Goal: Transaction & Acquisition: Purchase product/service

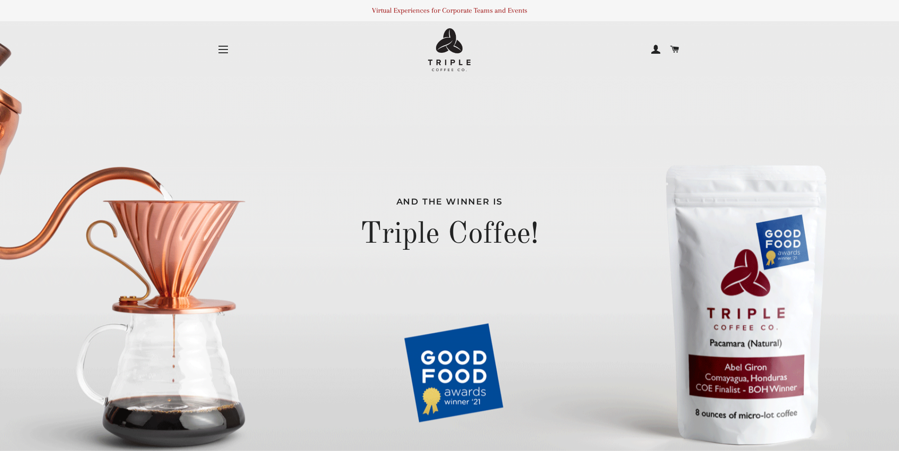
click at [218, 44] on button "Site navigation" at bounding box center [223, 50] width 24 height 24
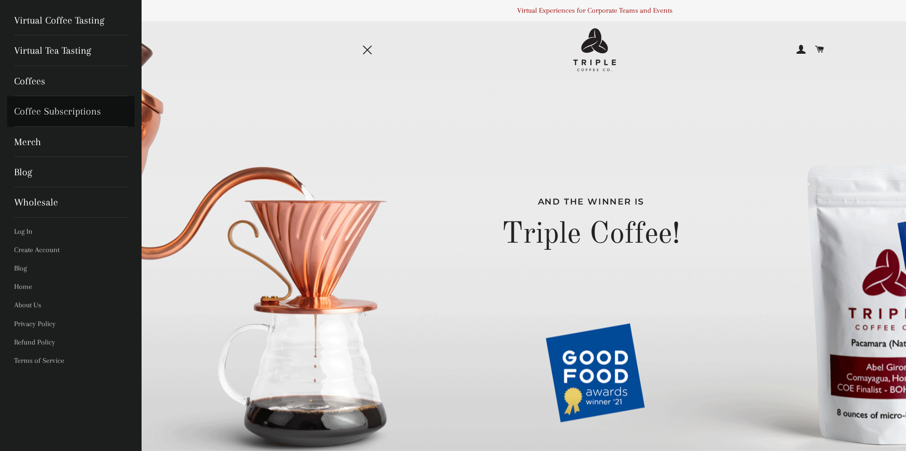
click at [49, 109] on link "Coffee Subscriptions" at bounding box center [70, 111] width 127 height 30
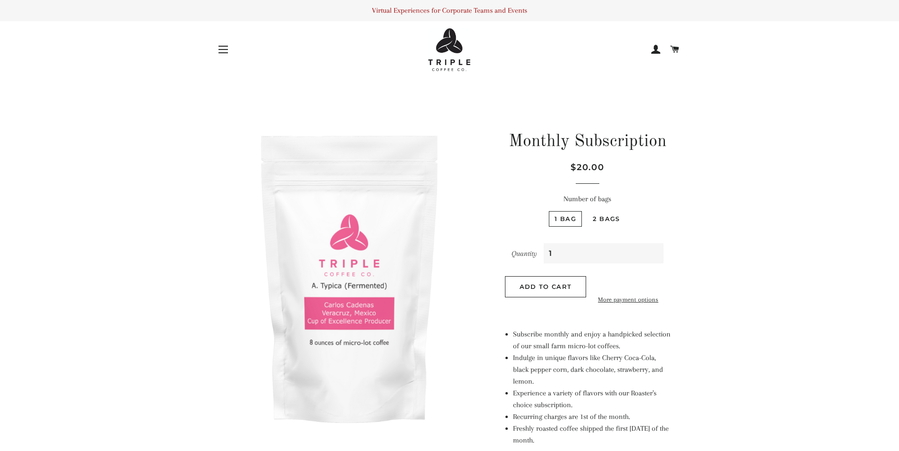
click at [220, 45] on button "Site navigation" at bounding box center [223, 50] width 24 height 24
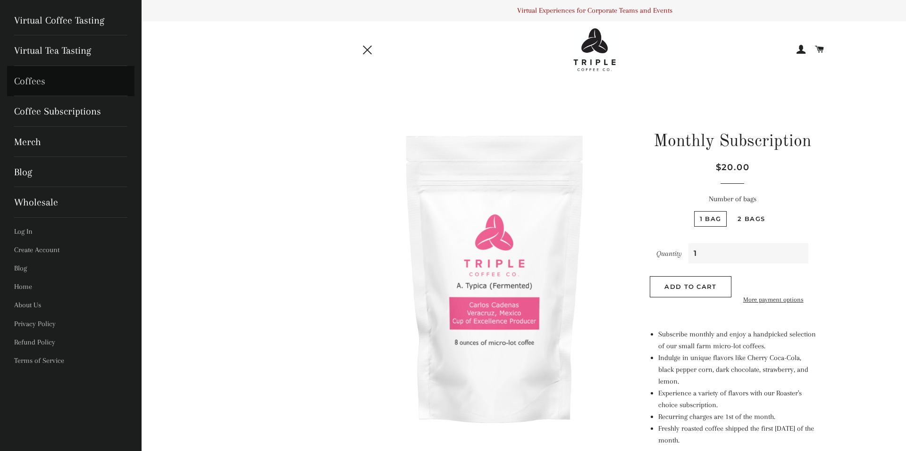
click at [50, 84] on link "Coffees" at bounding box center [70, 81] width 127 height 30
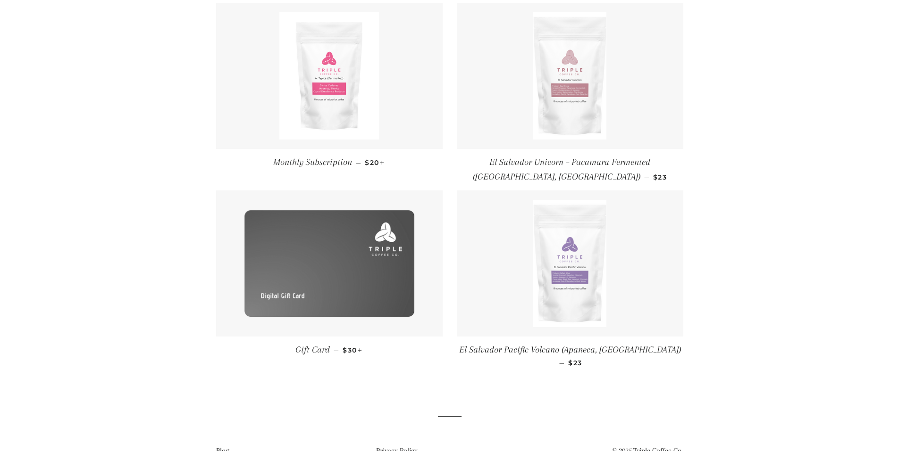
scroll to position [164, 0]
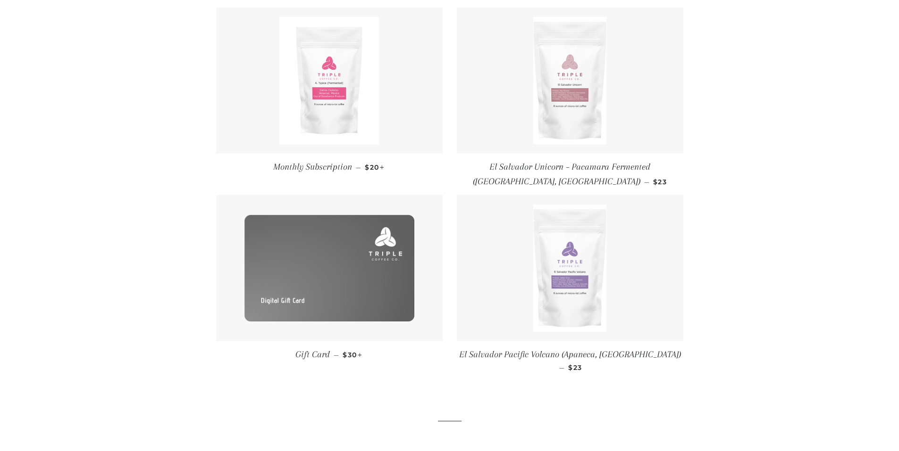
click at [317, 229] on img at bounding box center [329, 268] width 170 height 107
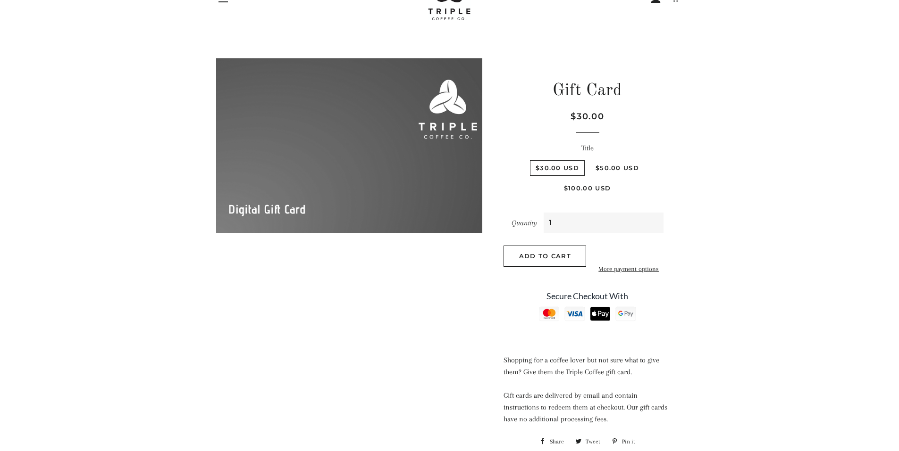
scroll to position [47, 0]
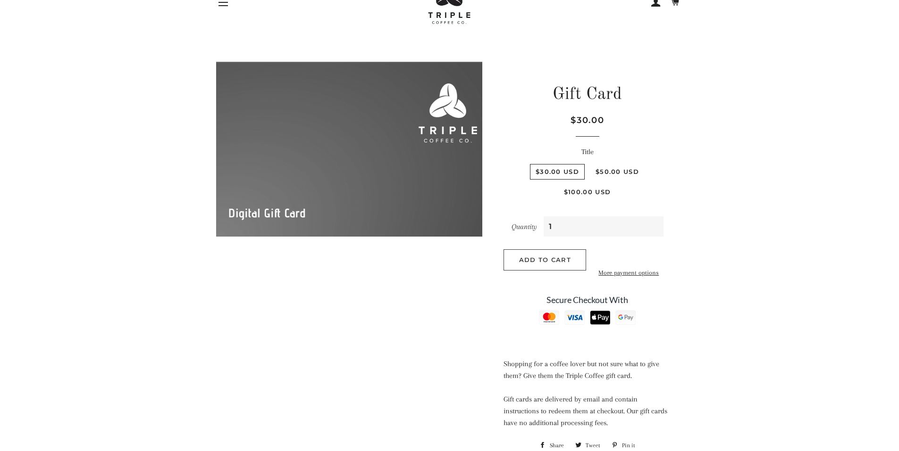
click at [551, 258] on span "Add to Cart" at bounding box center [545, 260] width 52 height 8
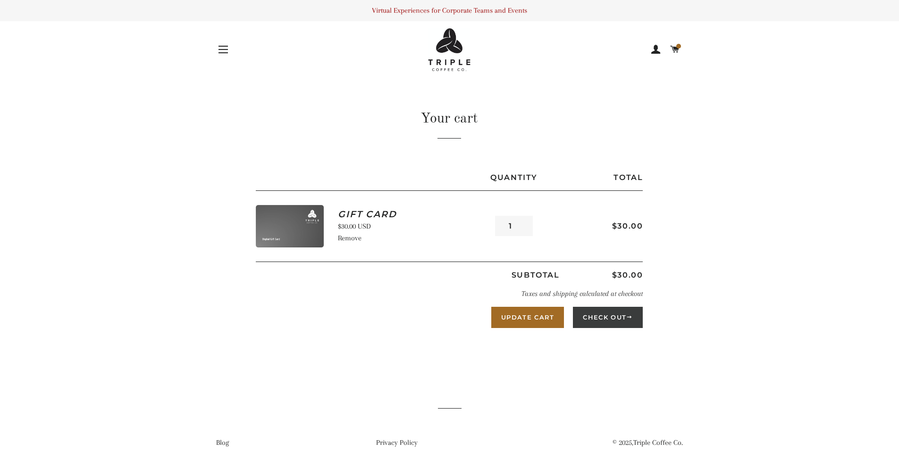
click at [618, 309] on button "Check Out" at bounding box center [608, 317] width 70 height 21
